Goal: Navigation & Orientation: Find specific page/section

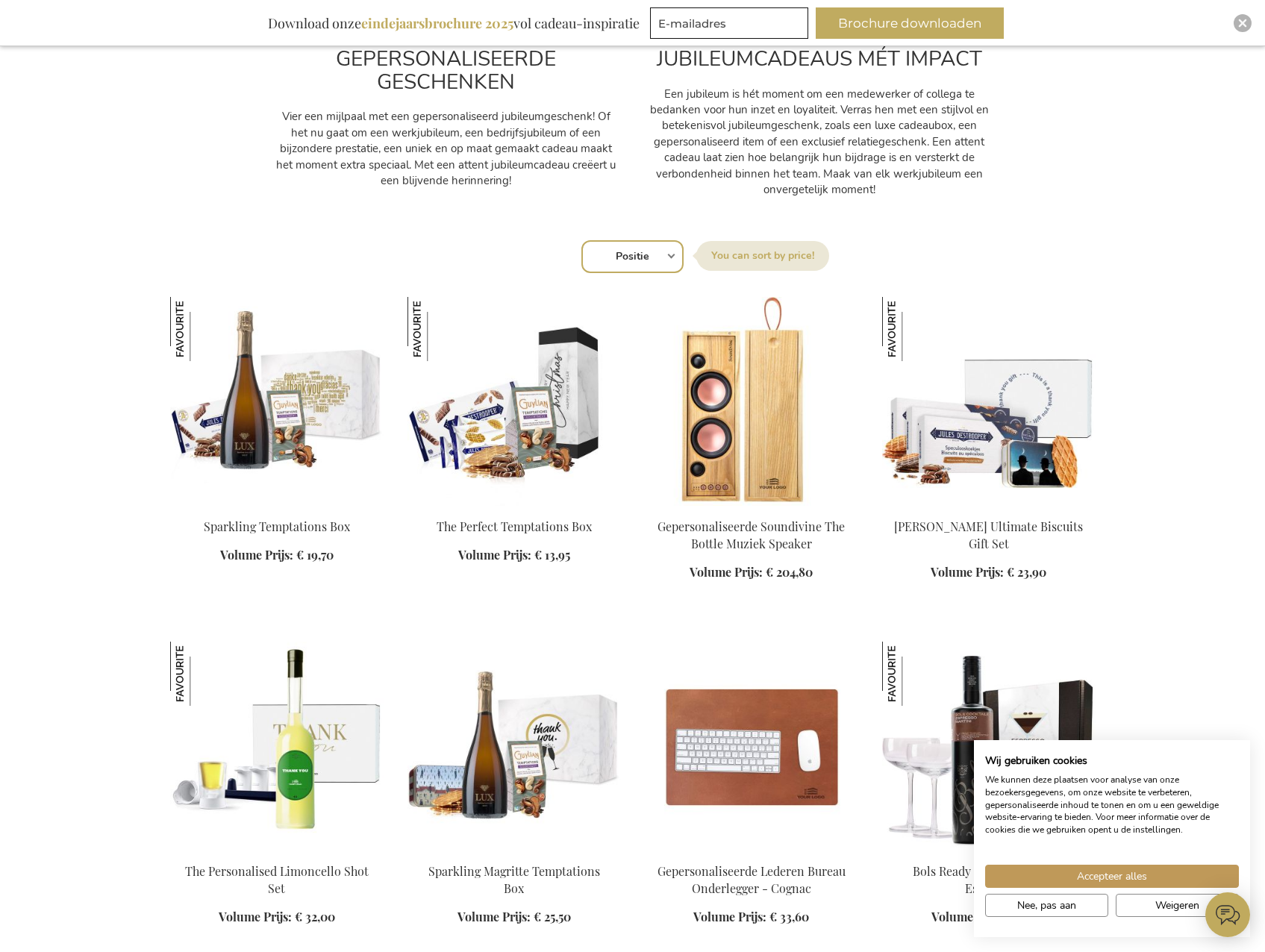
scroll to position [1125, 0]
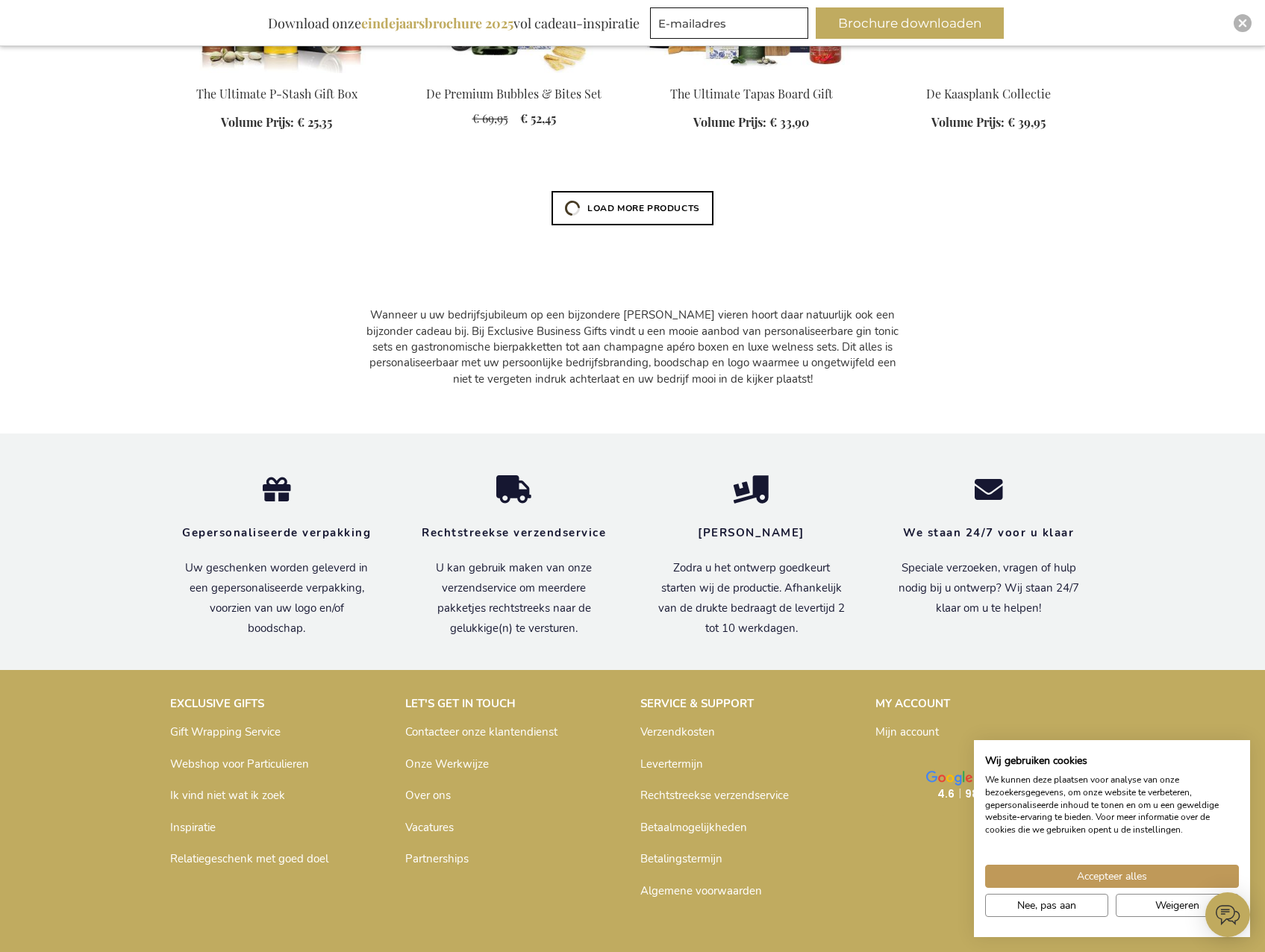
scroll to position [4081, 0]
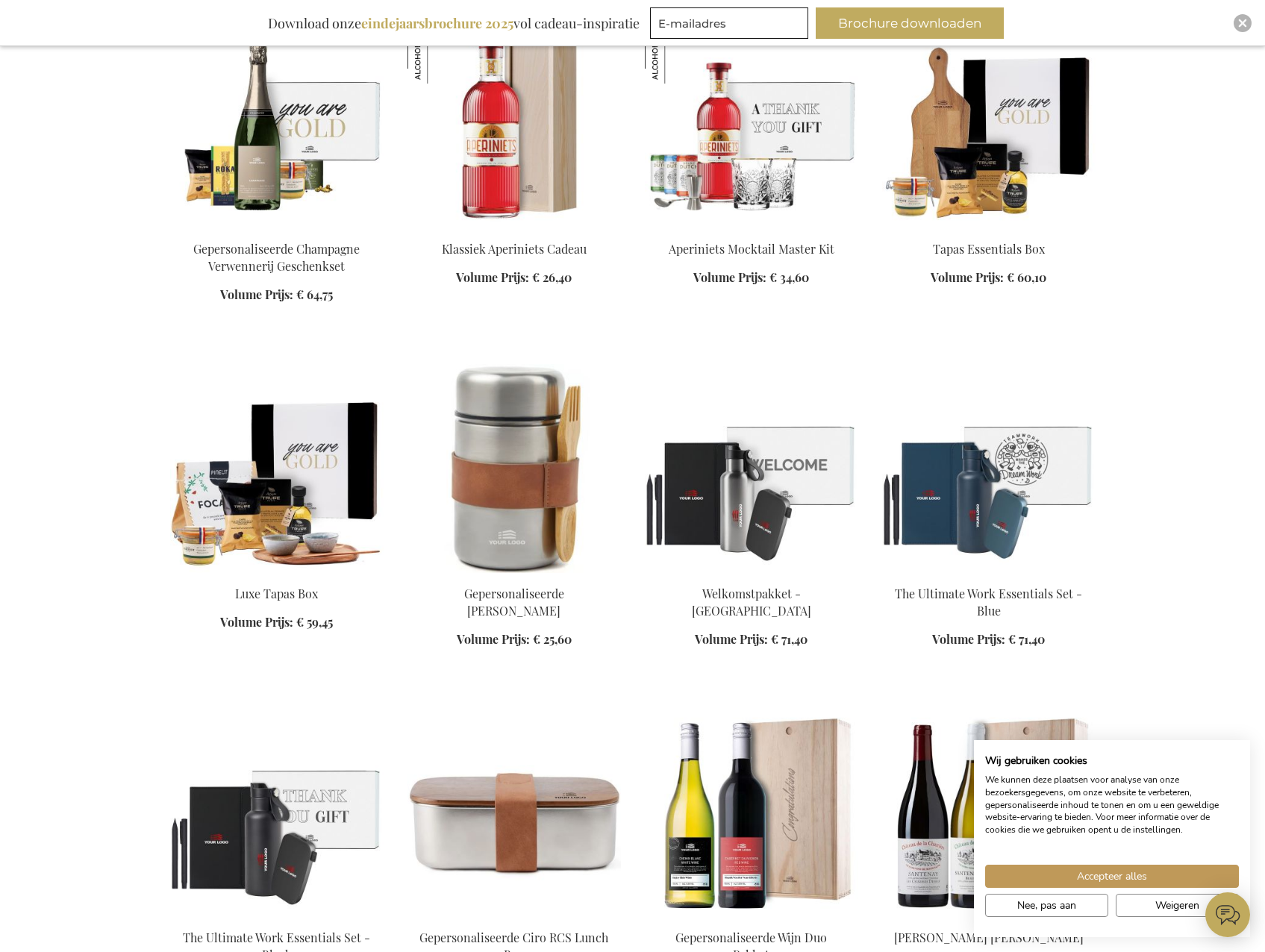
scroll to position [5746, 0]
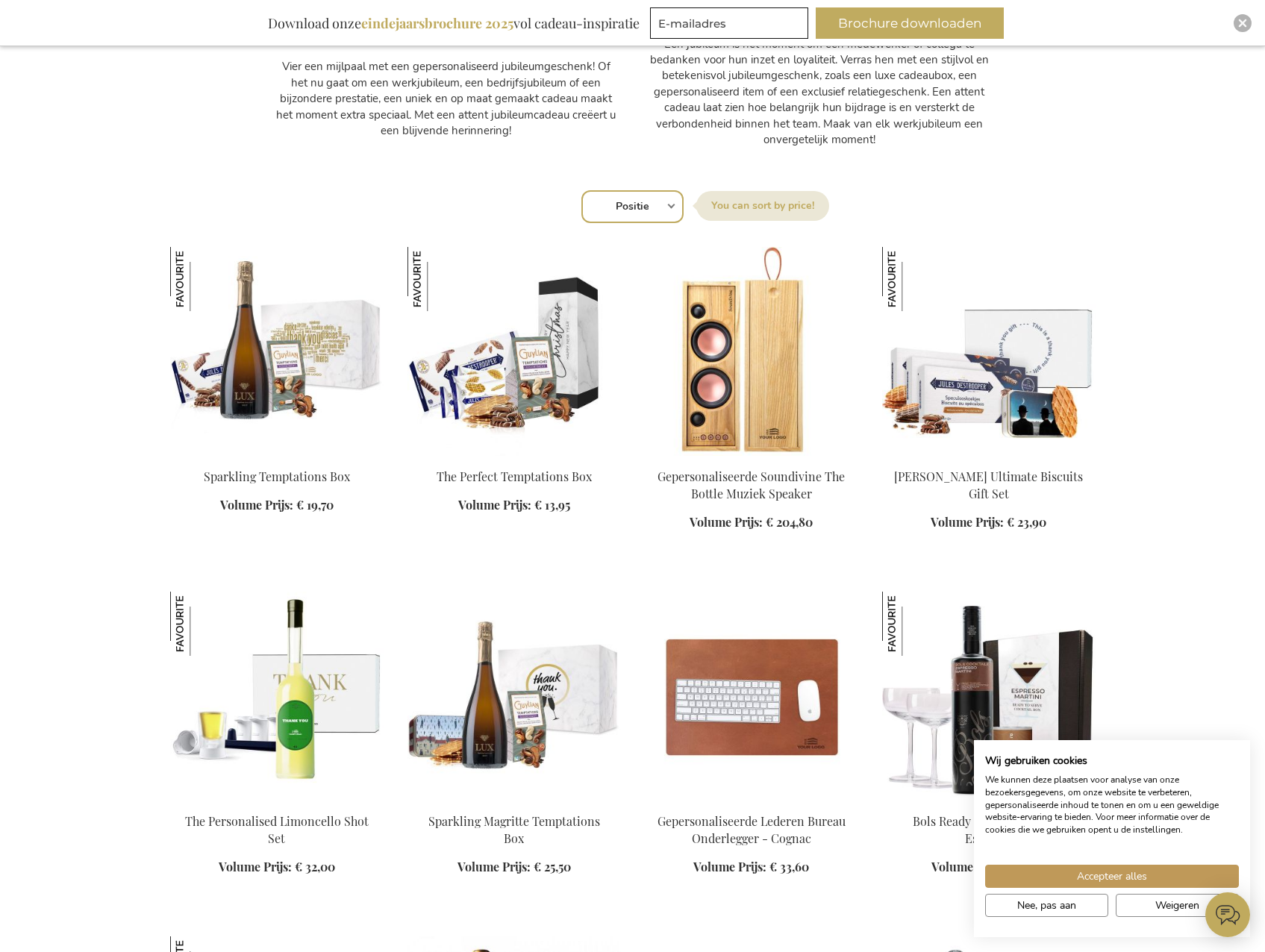
scroll to position [970, 0]
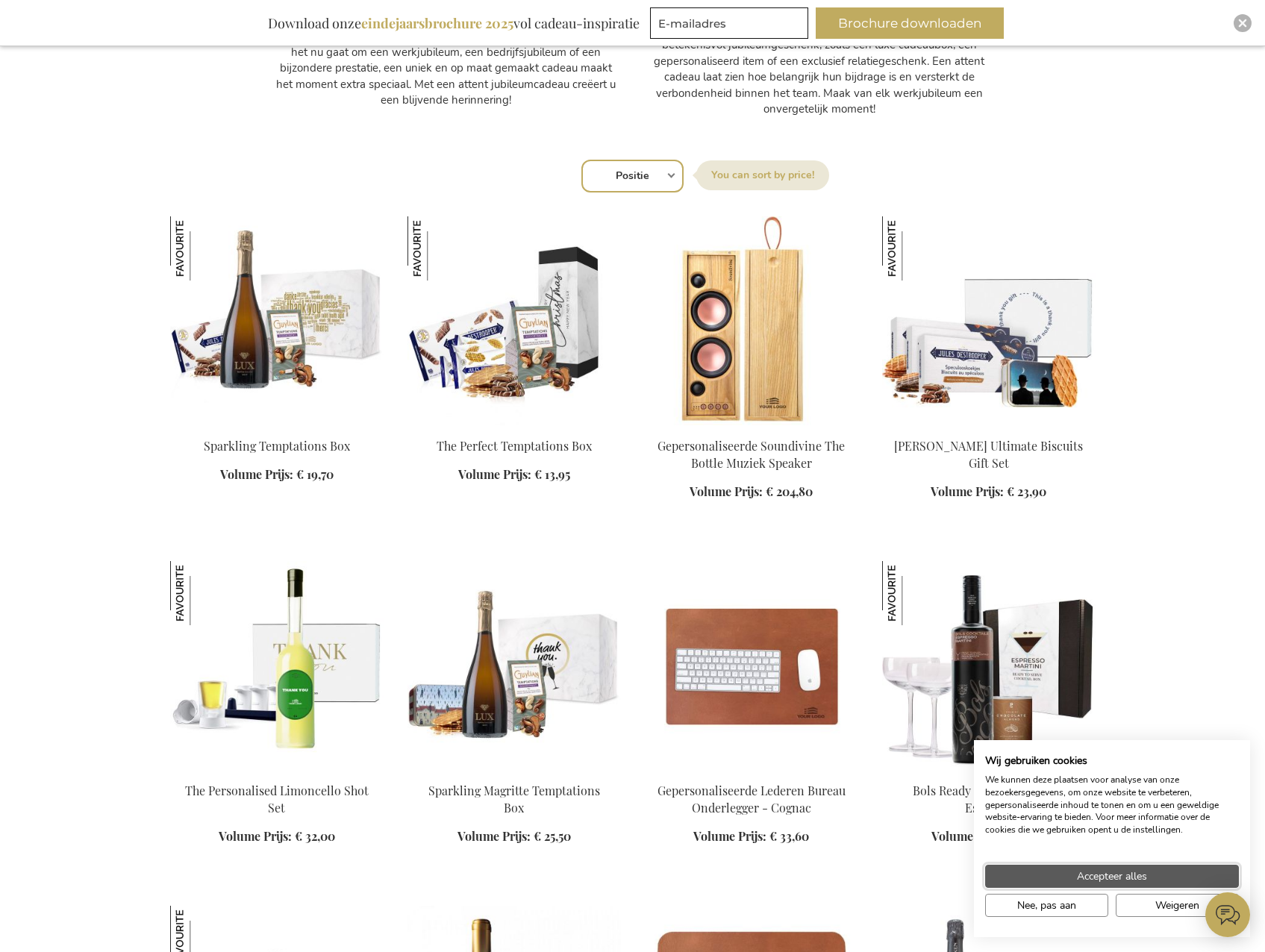
click at [1070, 874] on button "Accepteer alles" at bounding box center [1112, 876] width 254 height 23
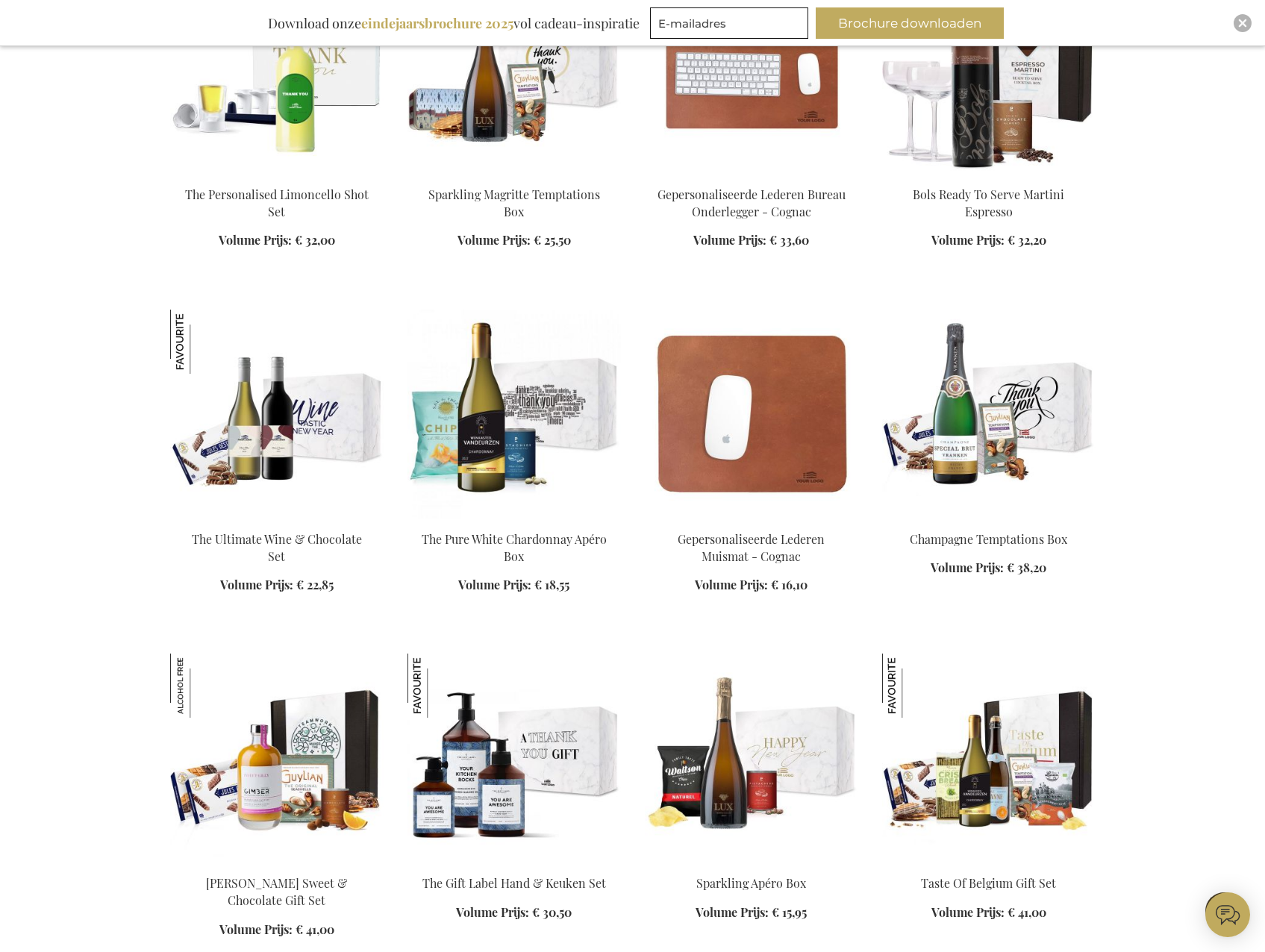
scroll to position [1567, 0]
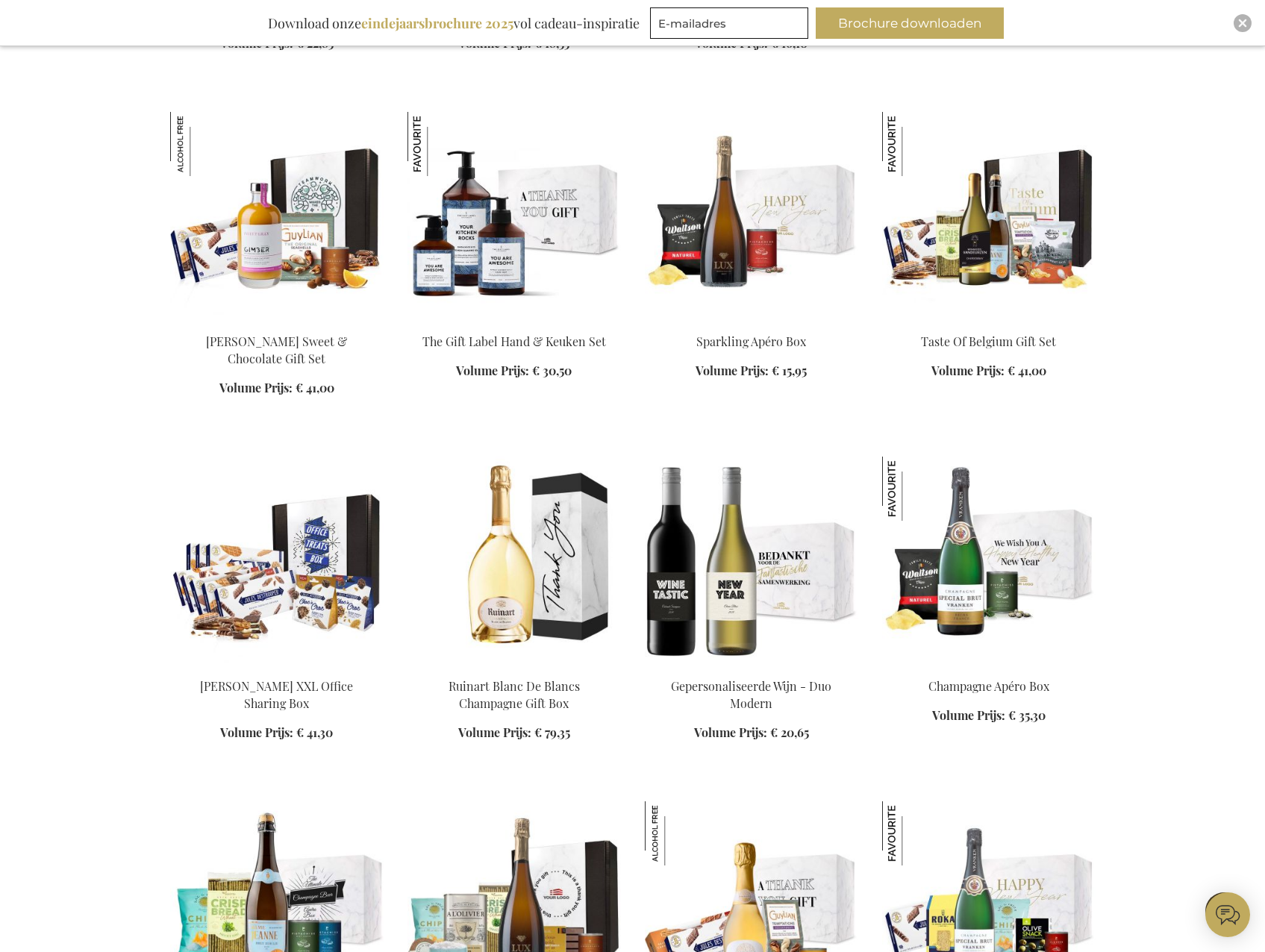
scroll to position [2164, 0]
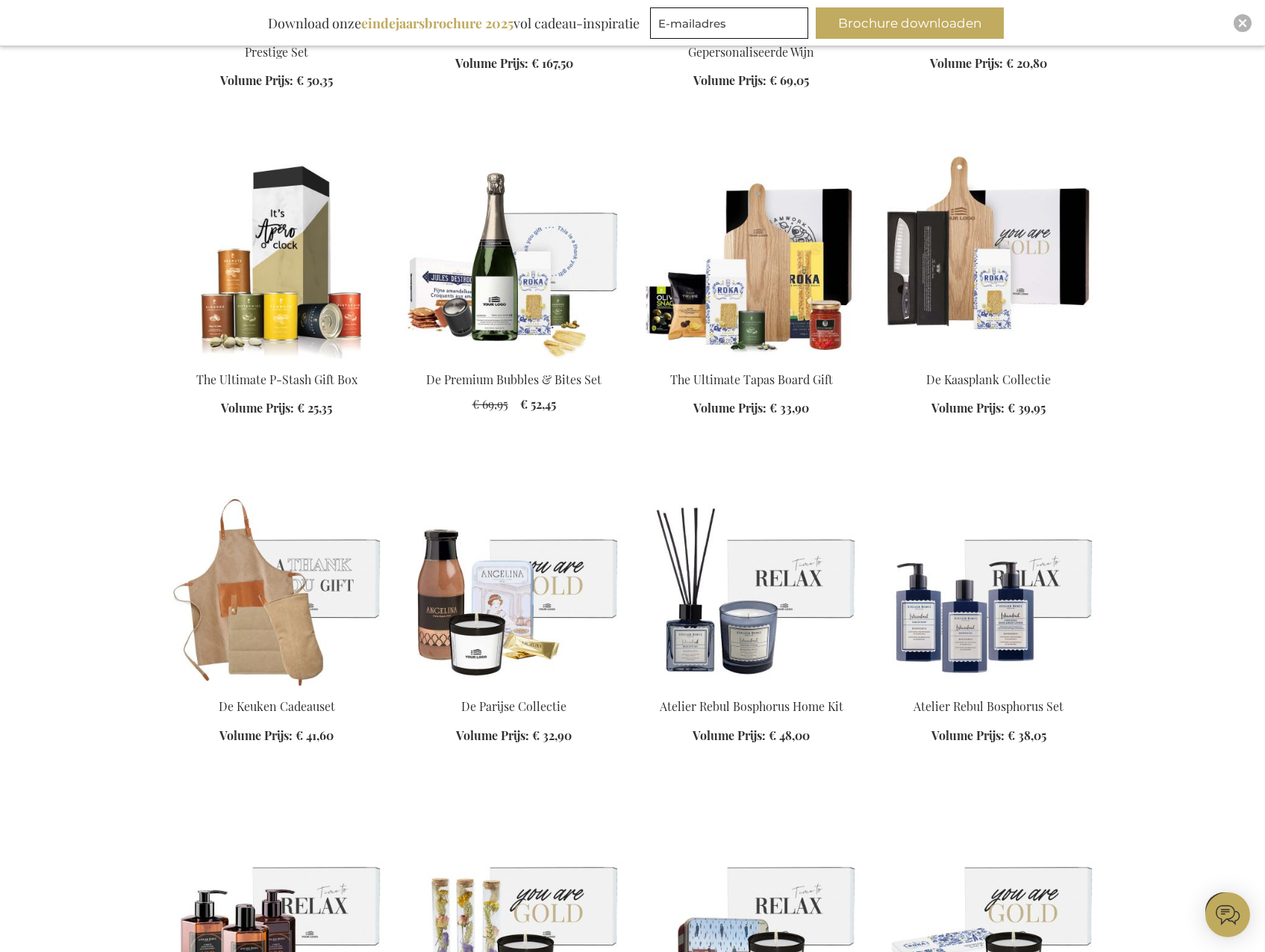
scroll to position [3806, 0]
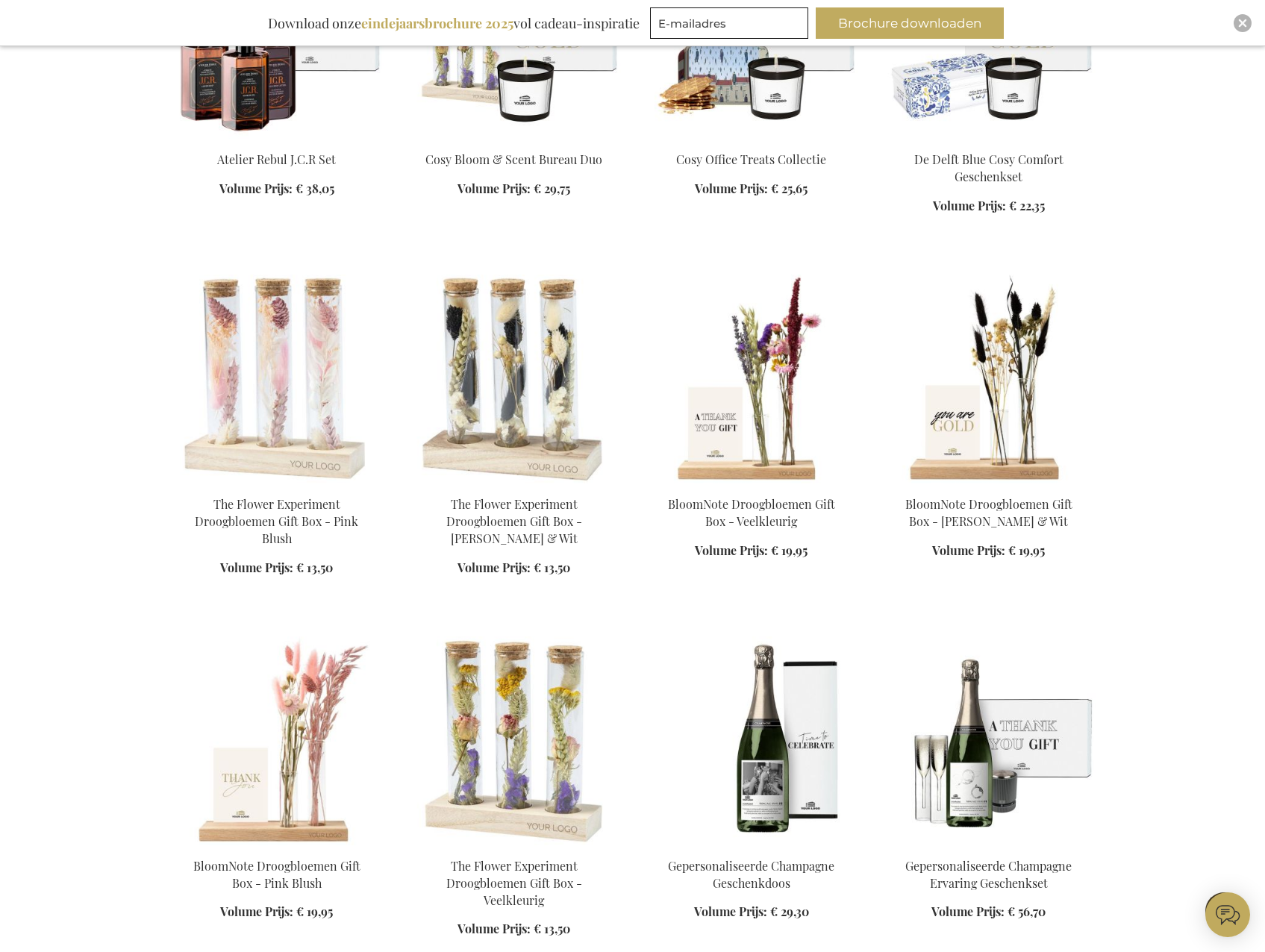
scroll to position [4701, 0]
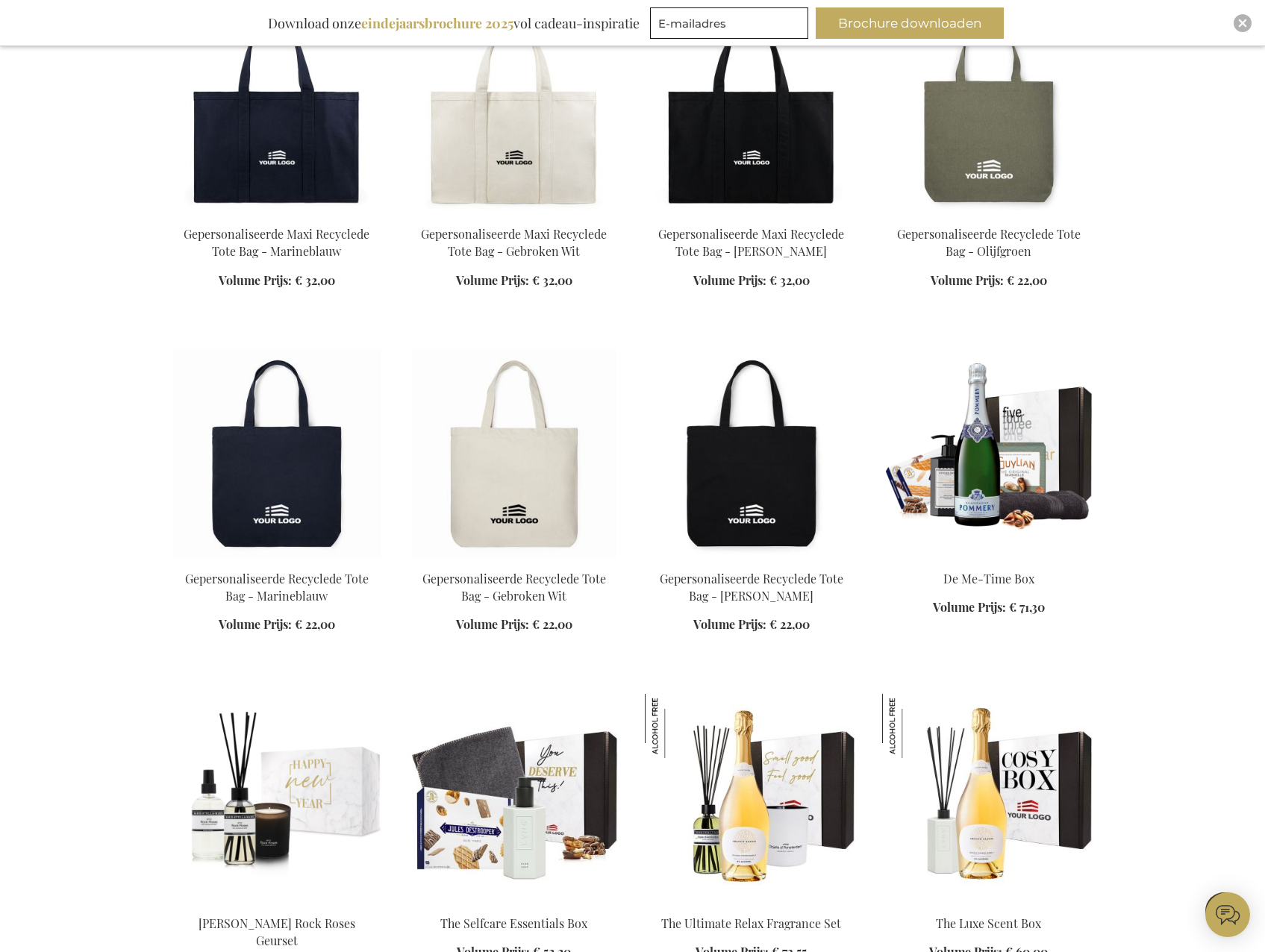
scroll to position [9254, 0]
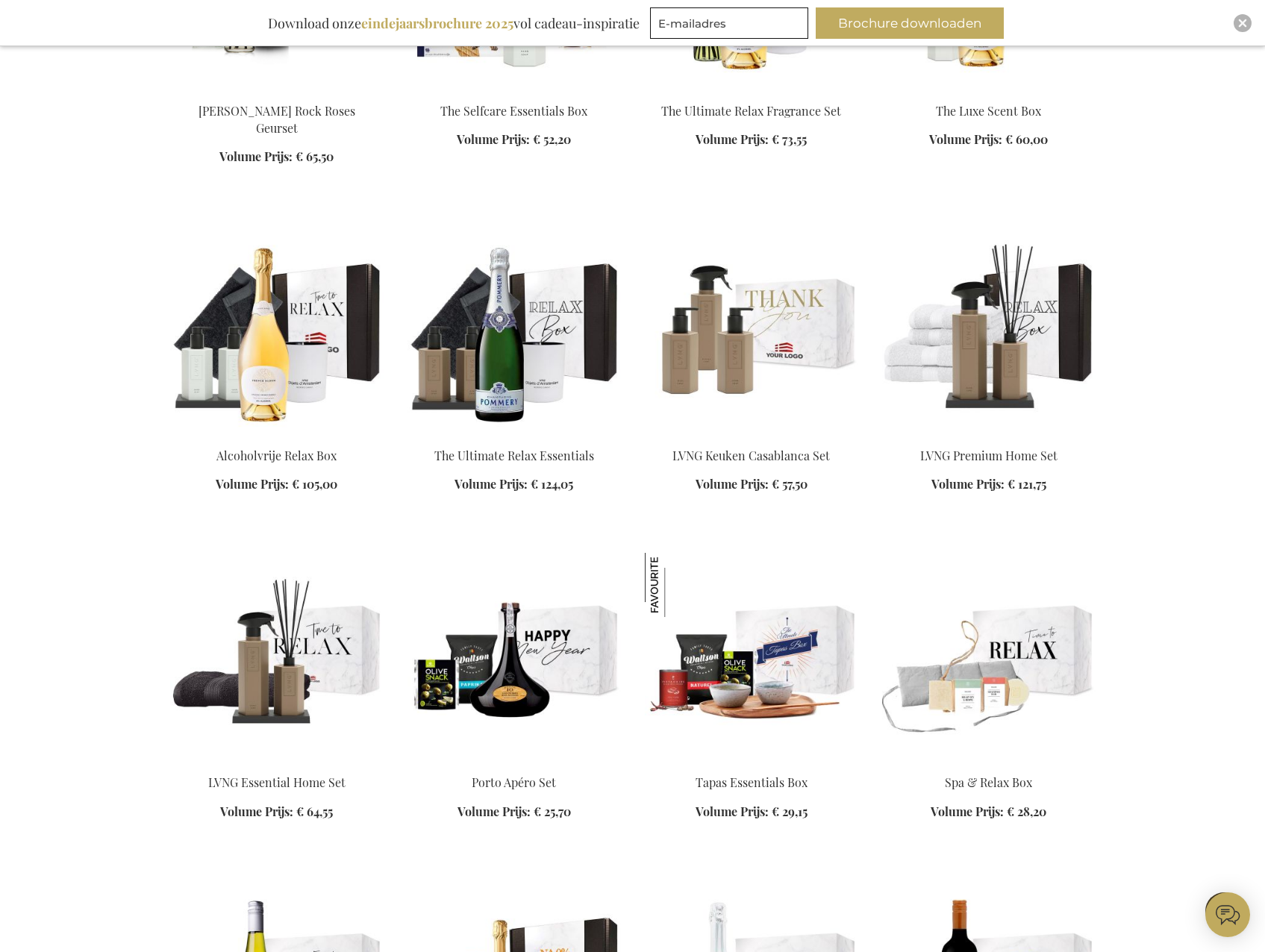
scroll to position [10000, 0]
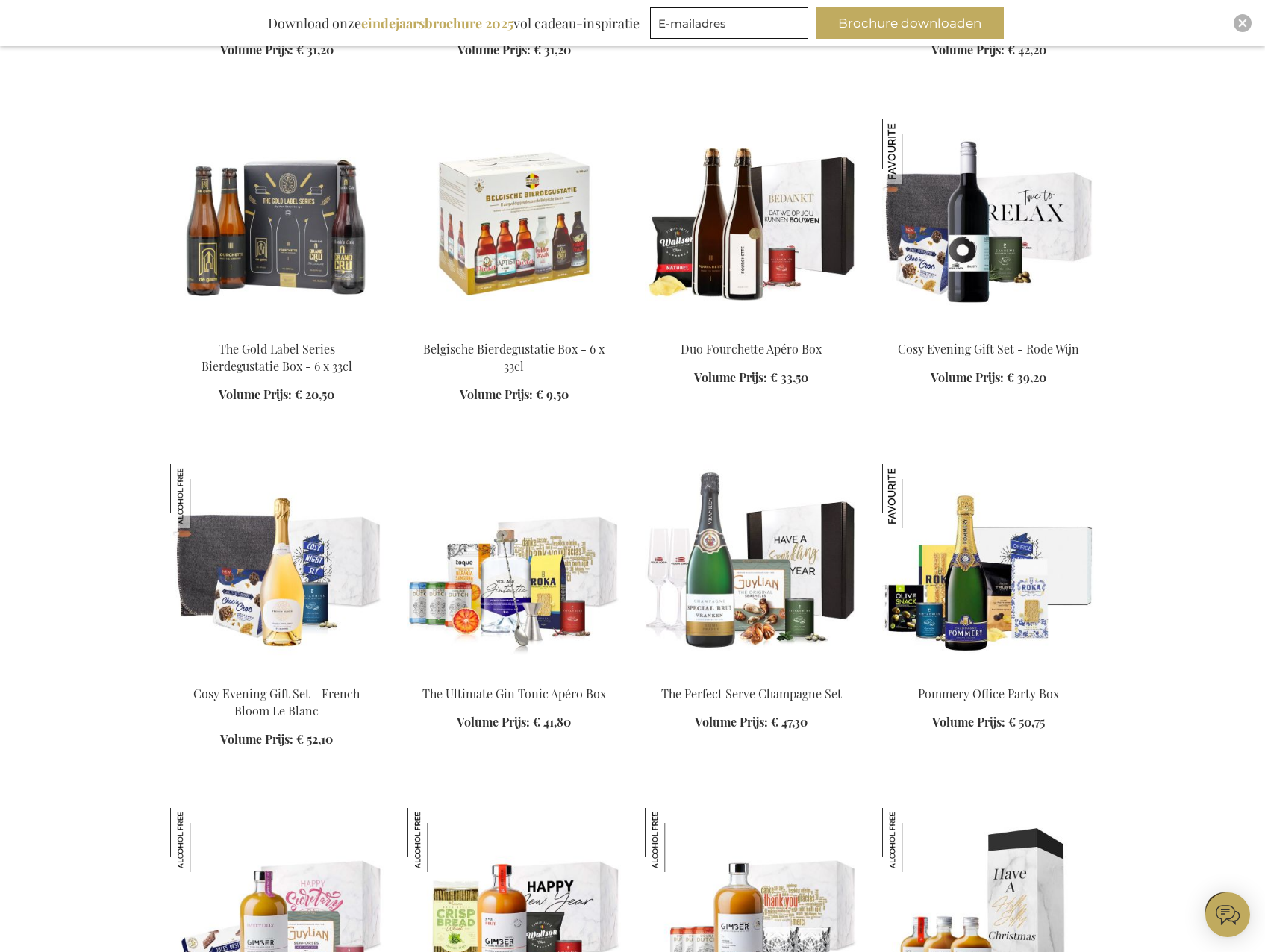
scroll to position [11940, 0]
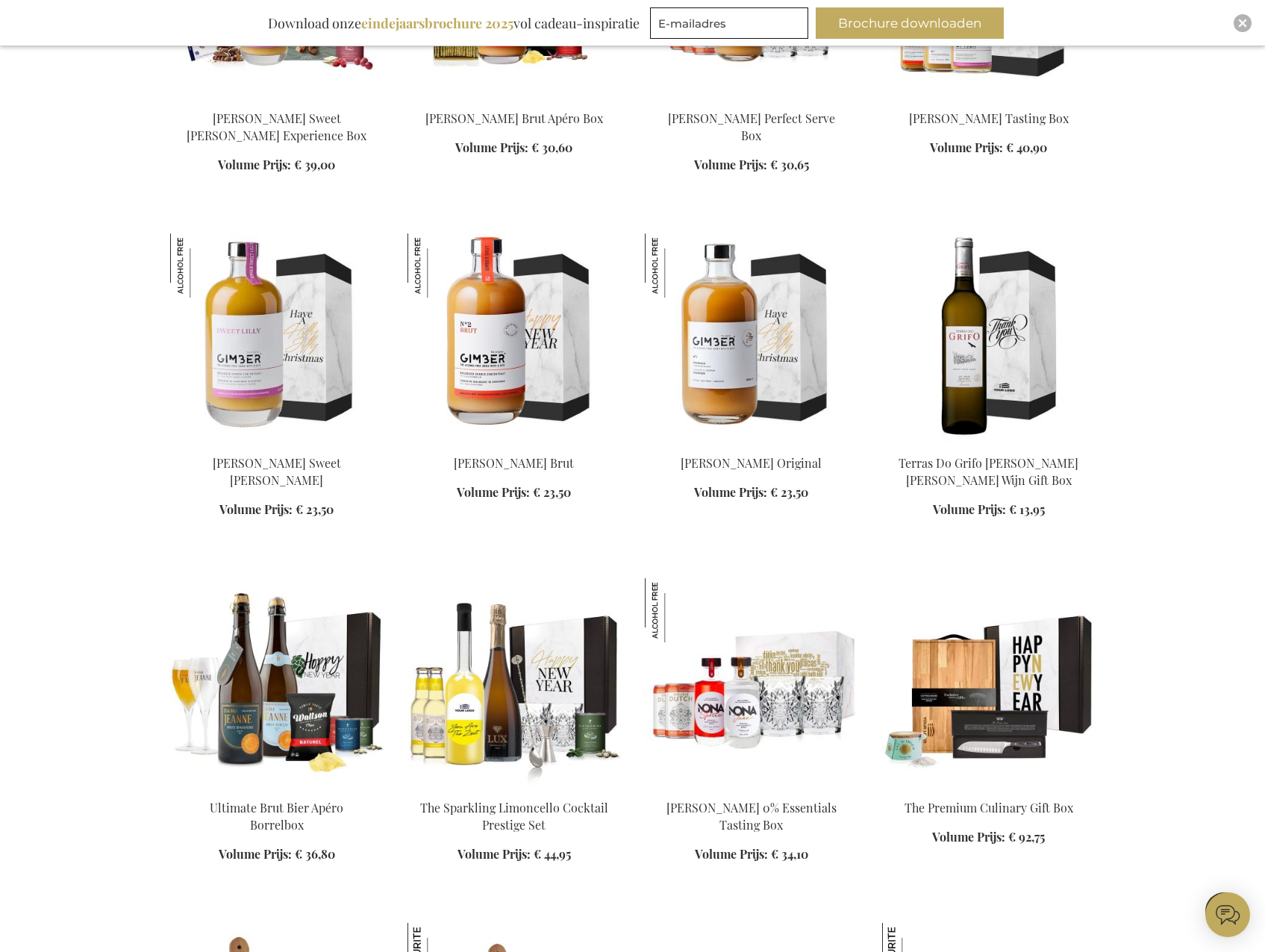
scroll to position [12687, 0]
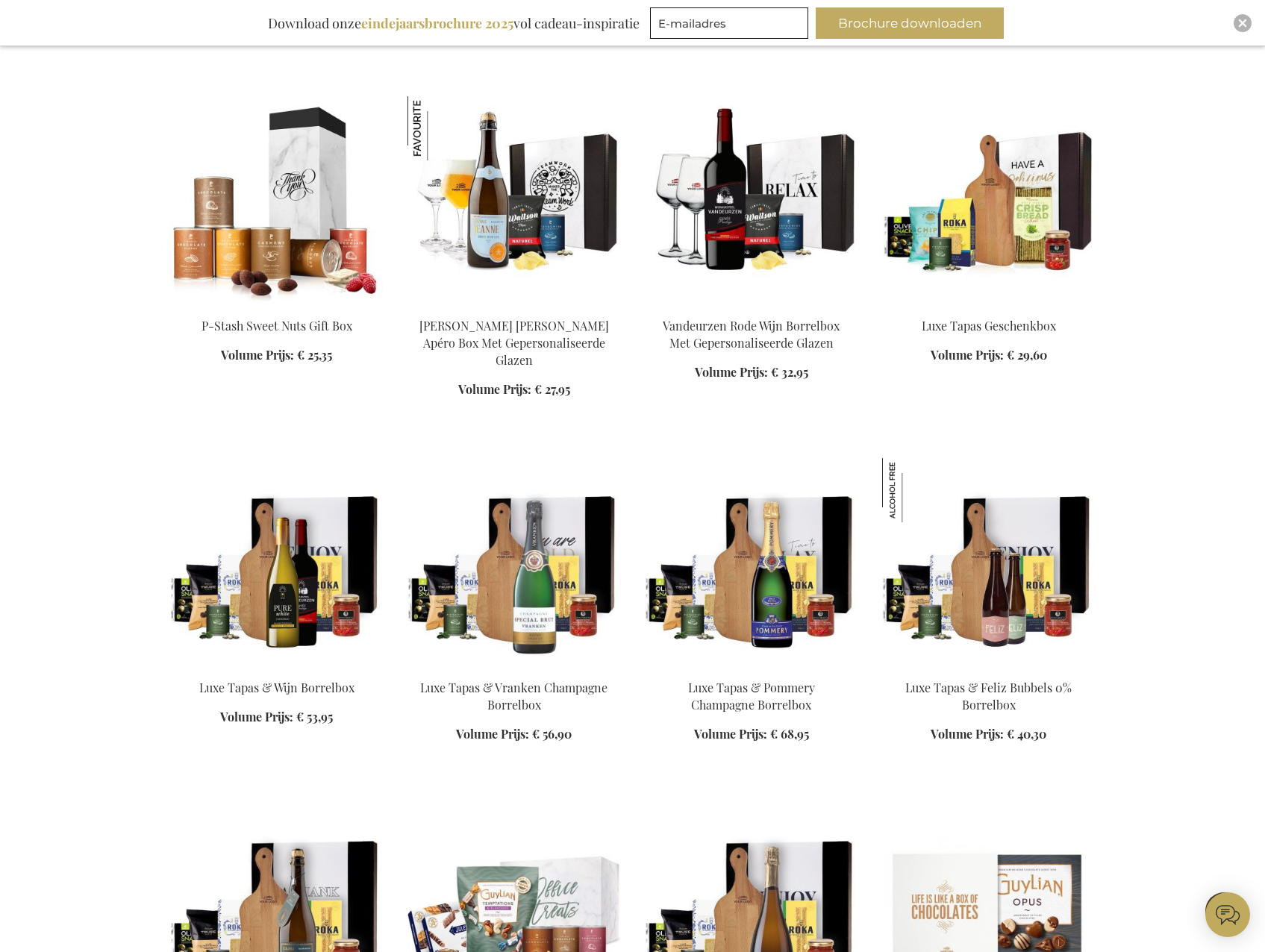
scroll to position [14552, 0]
